Goal: Obtain resource: Obtain resource

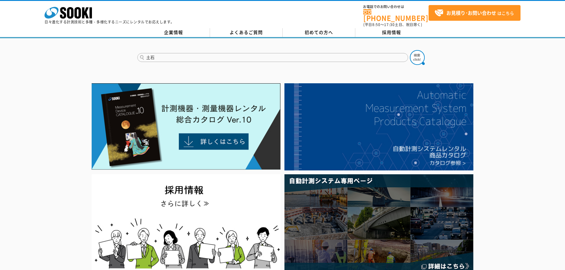
type input "土石"
click at [410, 50] on button at bounding box center [417, 57] width 15 height 15
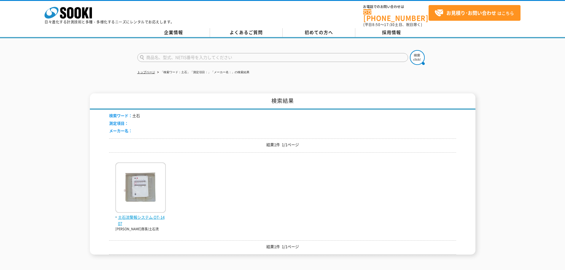
click at [151, 181] on img at bounding box center [140, 189] width 50 height 52
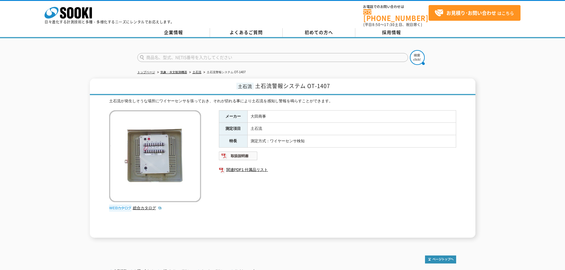
click at [123, 206] on img at bounding box center [120, 208] width 22 height 6
click at [138, 206] on link "総合カタログ" at bounding box center [147, 208] width 29 height 4
click at [248, 153] on img at bounding box center [238, 155] width 39 height 9
click at [259, 168] on link "関連PDF1 付属品リスト" at bounding box center [337, 170] width 237 height 8
